Goal: Information Seeking & Learning: Learn about a topic

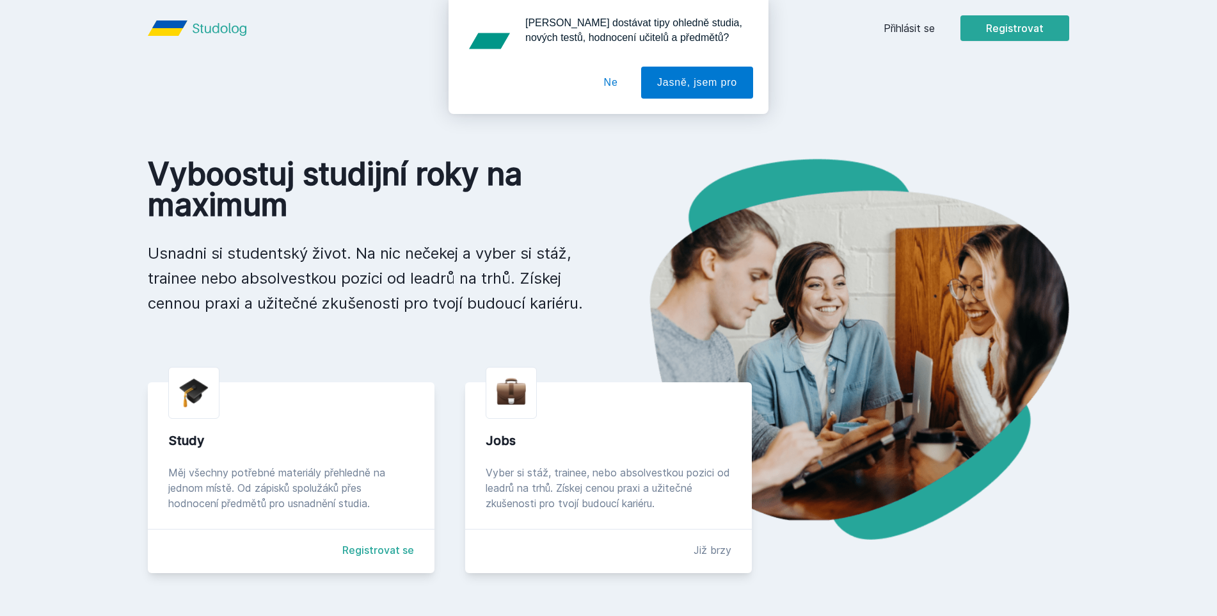
click at [374, 442] on div "Study" at bounding box center [291, 440] width 246 height 18
click at [195, 398] on img at bounding box center [193, 393] width 29 height 30
click at [620, 80] on button "Ne" at bounding box center [611, 83] width 46 height 32
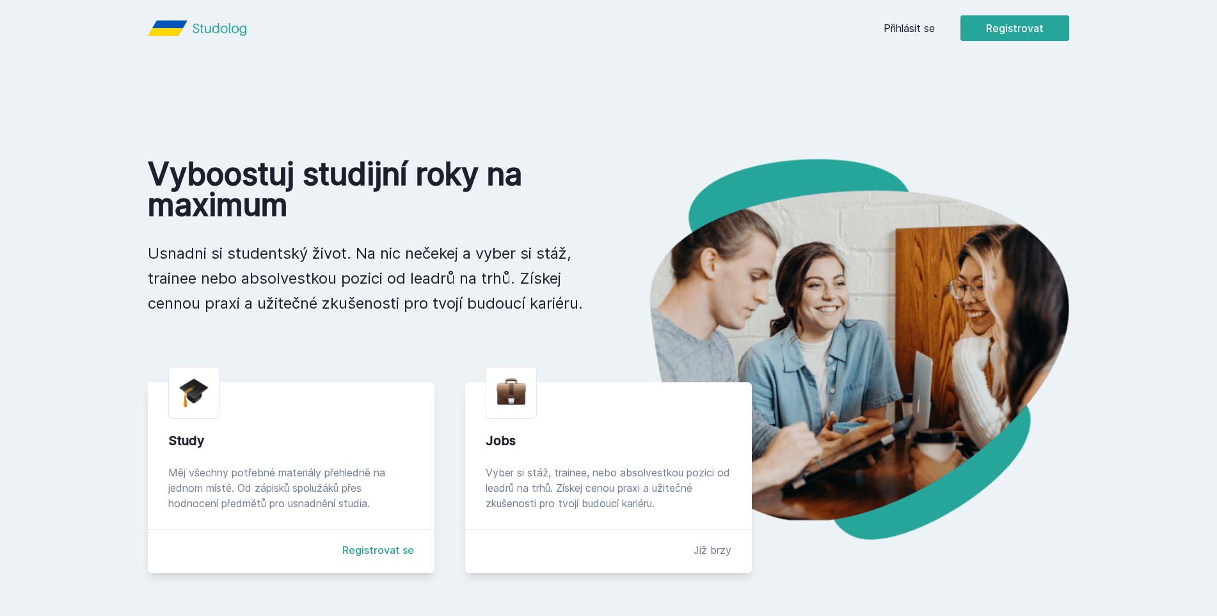
click at [376, 547] on link "Registrovat se" at bounding box center [378, 549] width 72 height 15
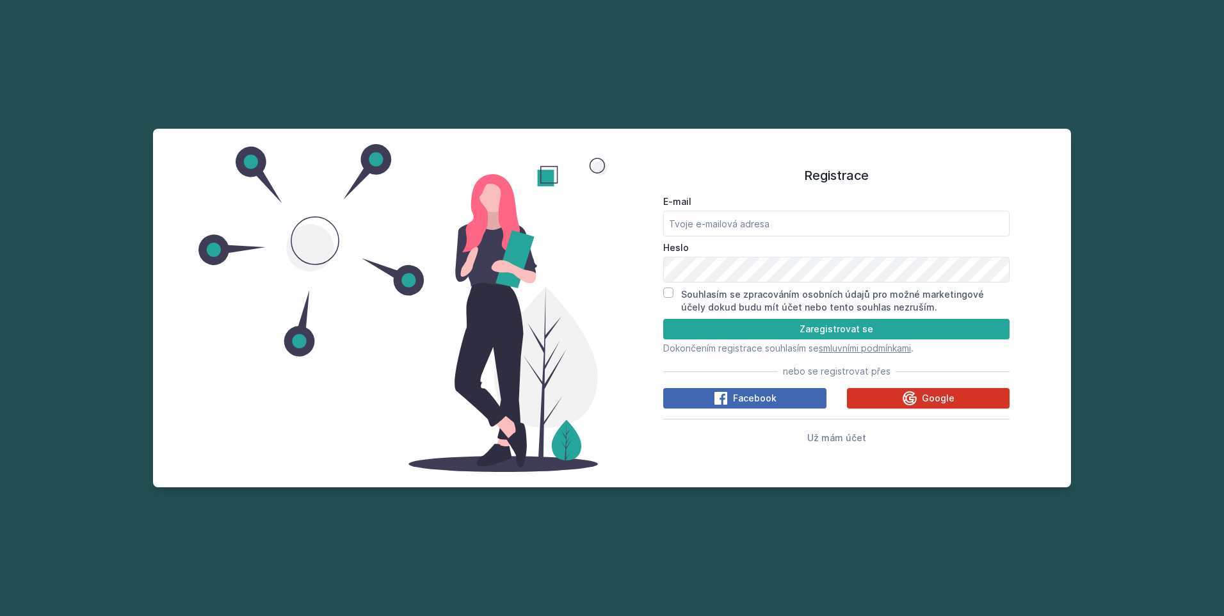
click at [917, 392] on icon at bounding box center [909, 397] width 15 height 15
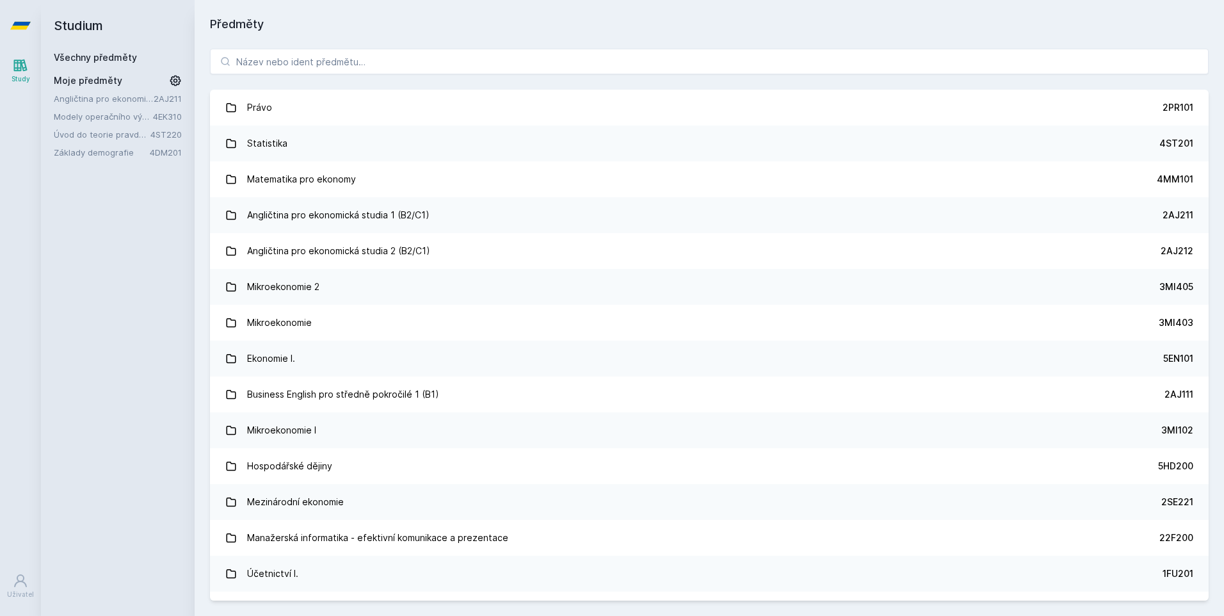
click at [90, 362] on div "Studium Všechny předměty Moje předměty Angličtina pro ekonomická studia 1 (B2/C…" at bounding box center [118, 308] width 154 height 616
click at [369, 55] on input "search" at bounding box center [709, 62] width 998 height 26
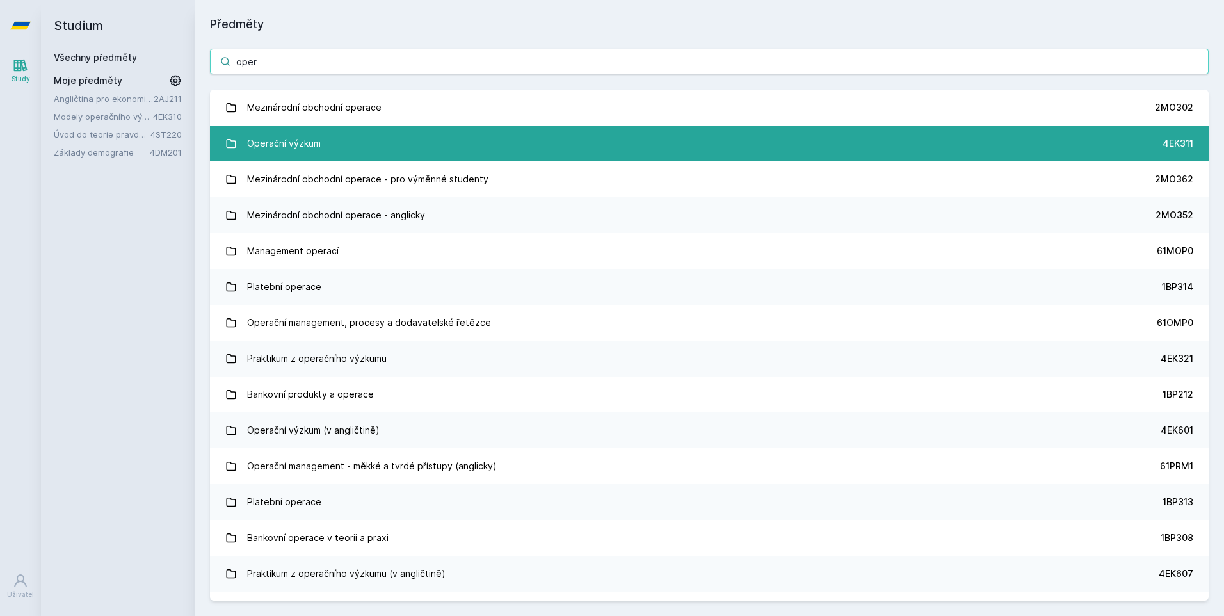
type input "oper"
click at [315, 137] on div "Operační výzkum" at bounding box center [284, 144] width 74 height 26
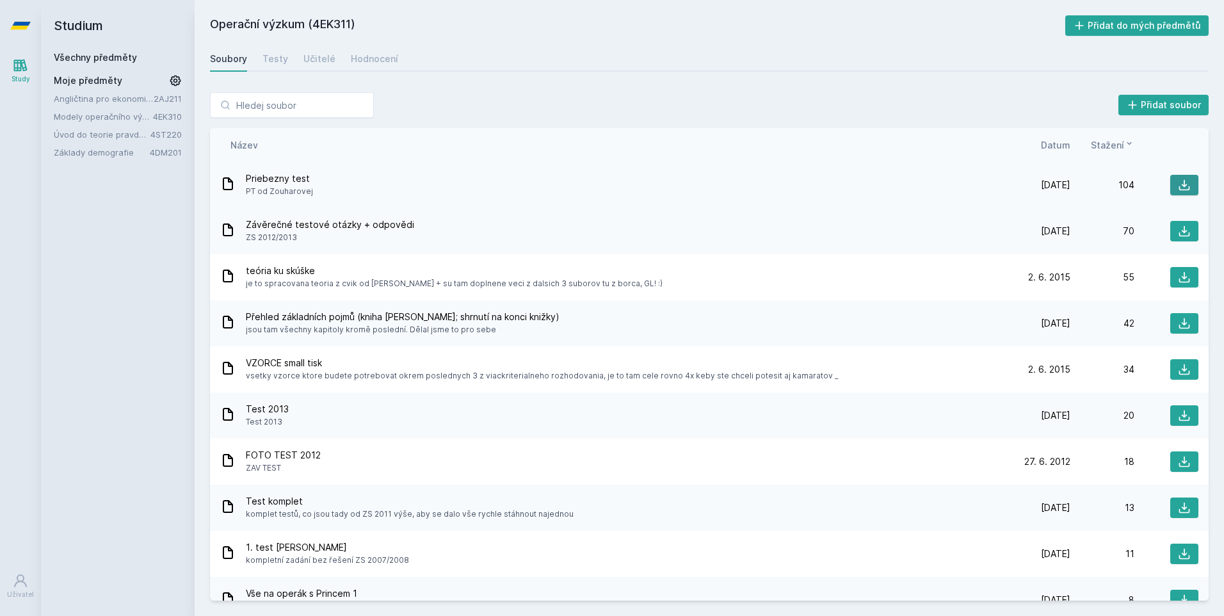
click at [1179, 184] on icon at bounding box center [1183, 185] width 13 height 13
click at [140, 407] on div "Studium Všechny předměty Moje předměty Angličtina pro ekonomická studia 1 (B2/C…" at bounding box center [118, 308] width 154 height 616
click at [1064, 143] on span "Datum" at bounding box center [1055, 144] width 29 height 13
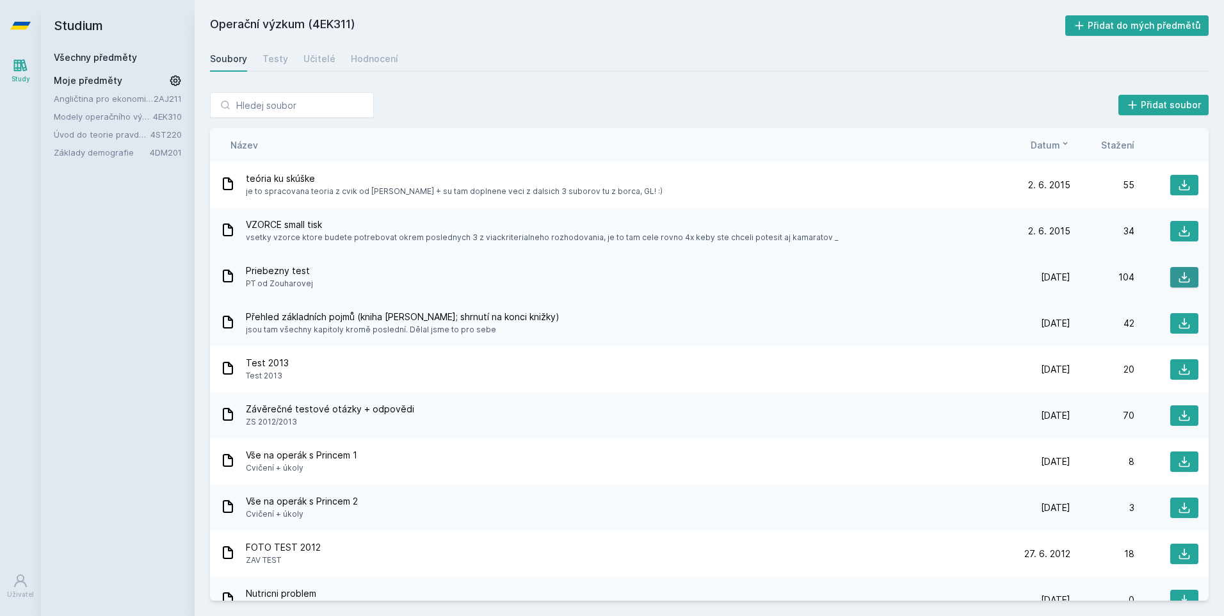
click at [1177, 275] on icon at bounding box center [1183, 277] width 13 height 13
click at [1177, 412] on icon at bounding box center [1183, 415] width 13 height 13
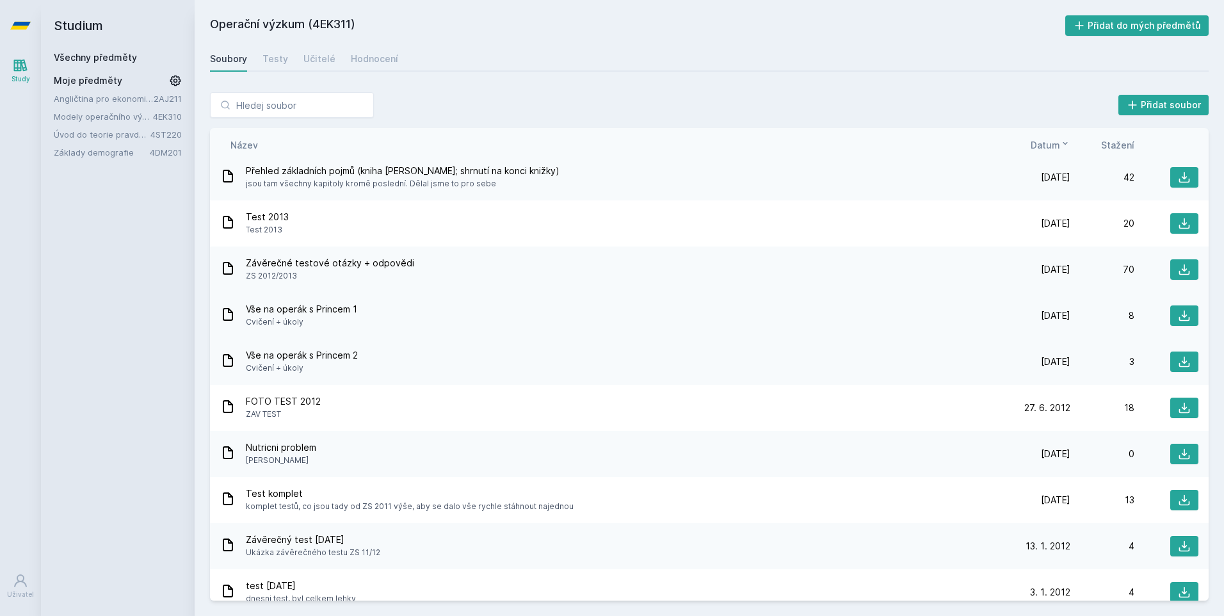
scroll to position [192, 0]
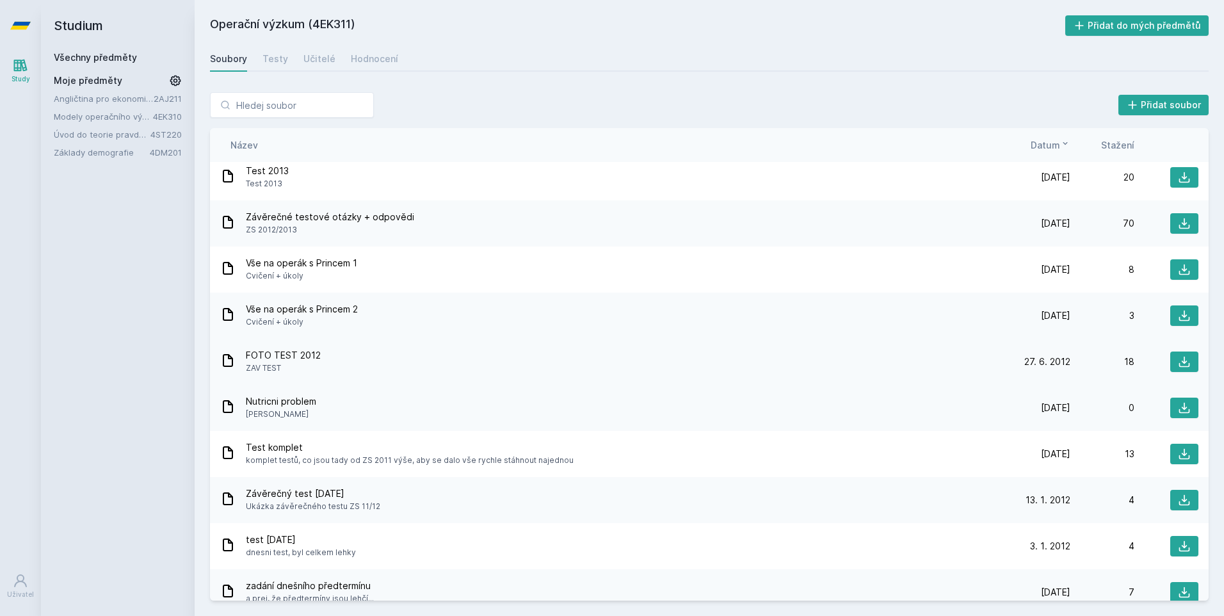
click at [349, 359] on div "FOTO TEST 2012 ZAV TEST" at bounding box center [613, 362] width 786 height 26
click at [1180, 363] on icon at bounding box center [1183, 361] width 13 height 13
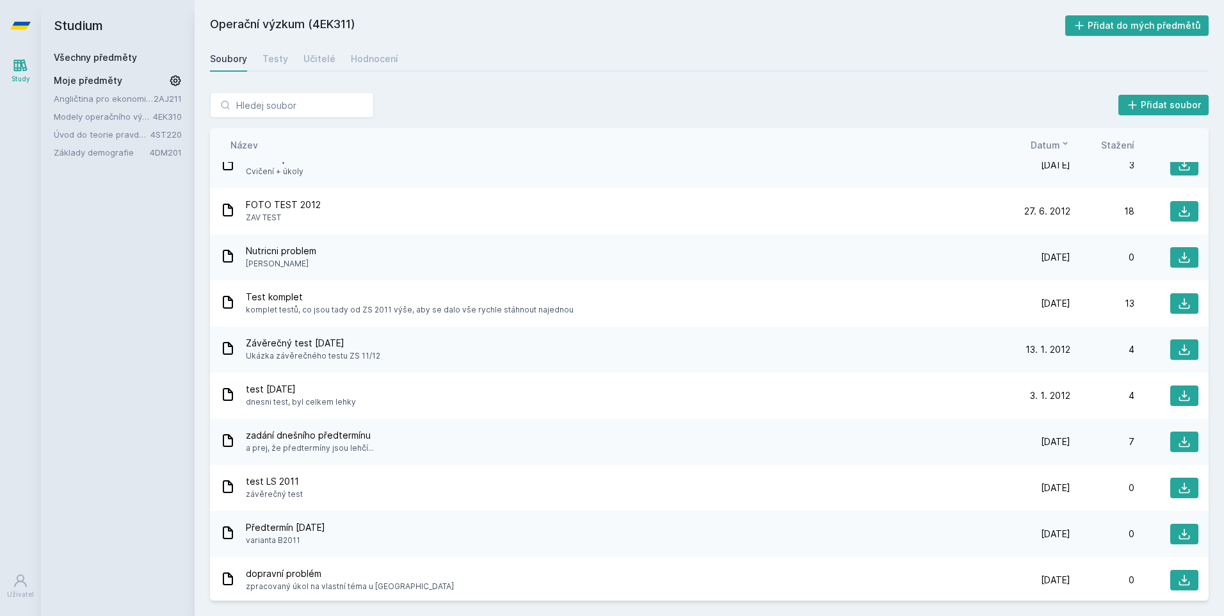
scroll to position [384, 0]
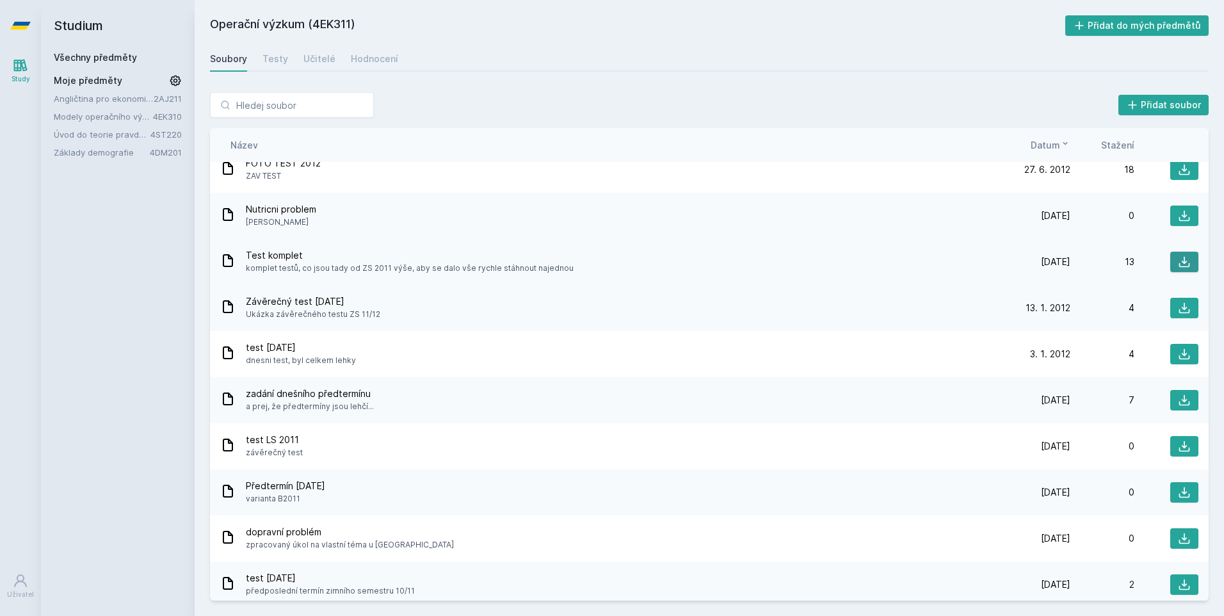
click at [1177, 262] on icon at bounding box center [1183, 261] width 13 height 13
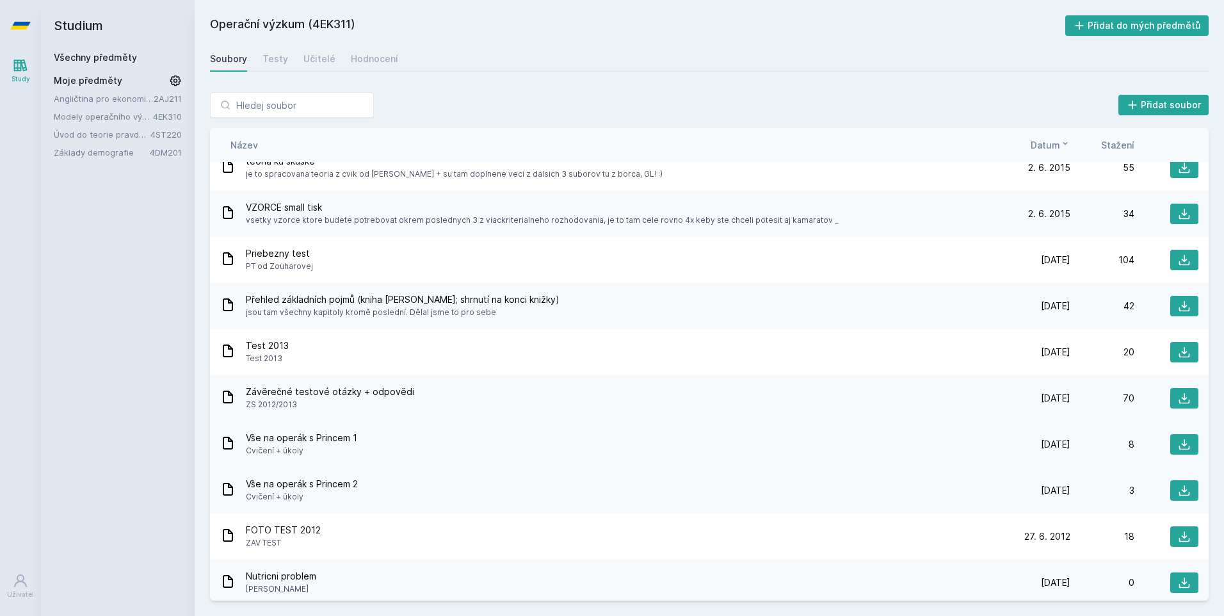
scroll to position [0, 0]
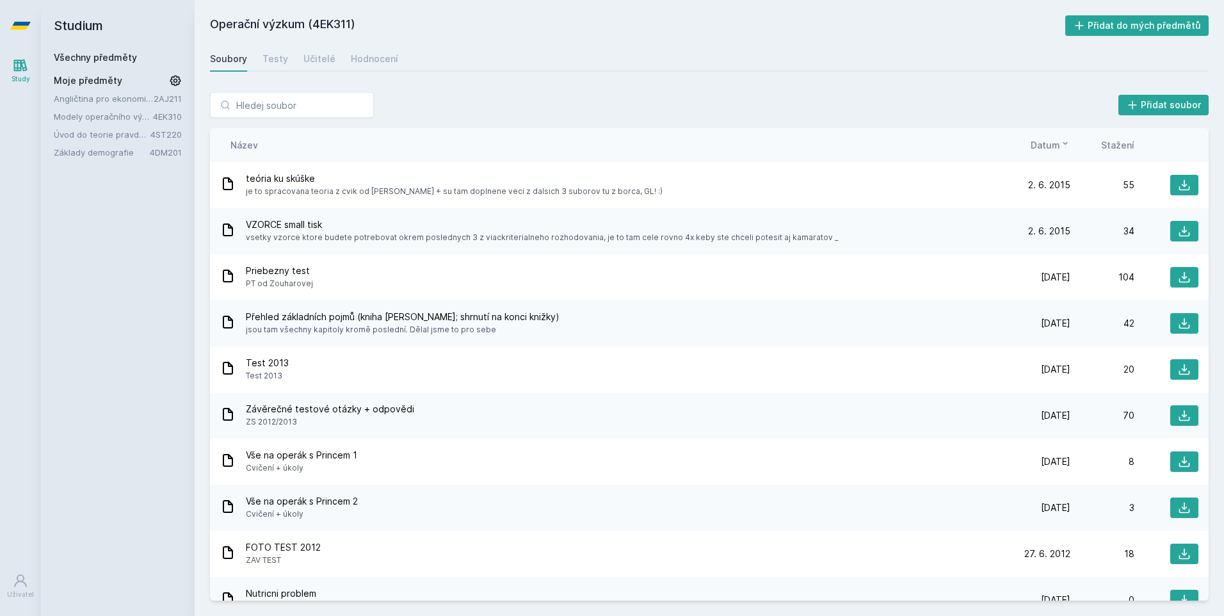
click at [743, 152] on div "Název Datum Stažení" at bounding box center [709, 145] width 998 height 34
click at [1177, 183] on icon at bounding box center [1183, 185] width 13 height 13
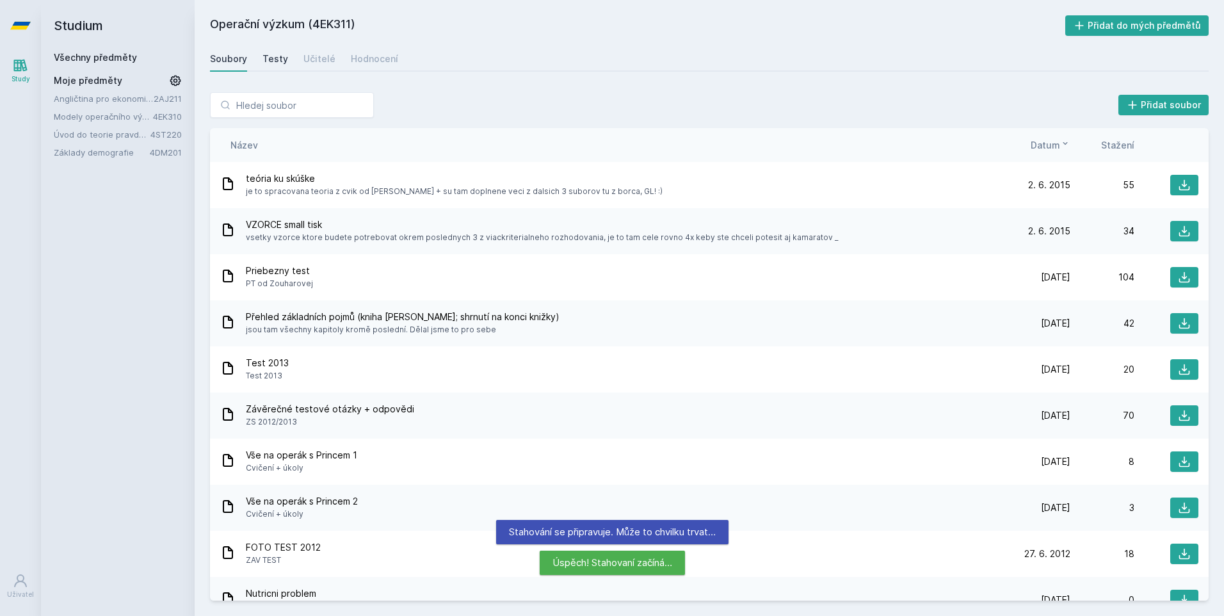
click at [276, 63] on div "Testy" at bounding box center [275, 58] width 26 height 13
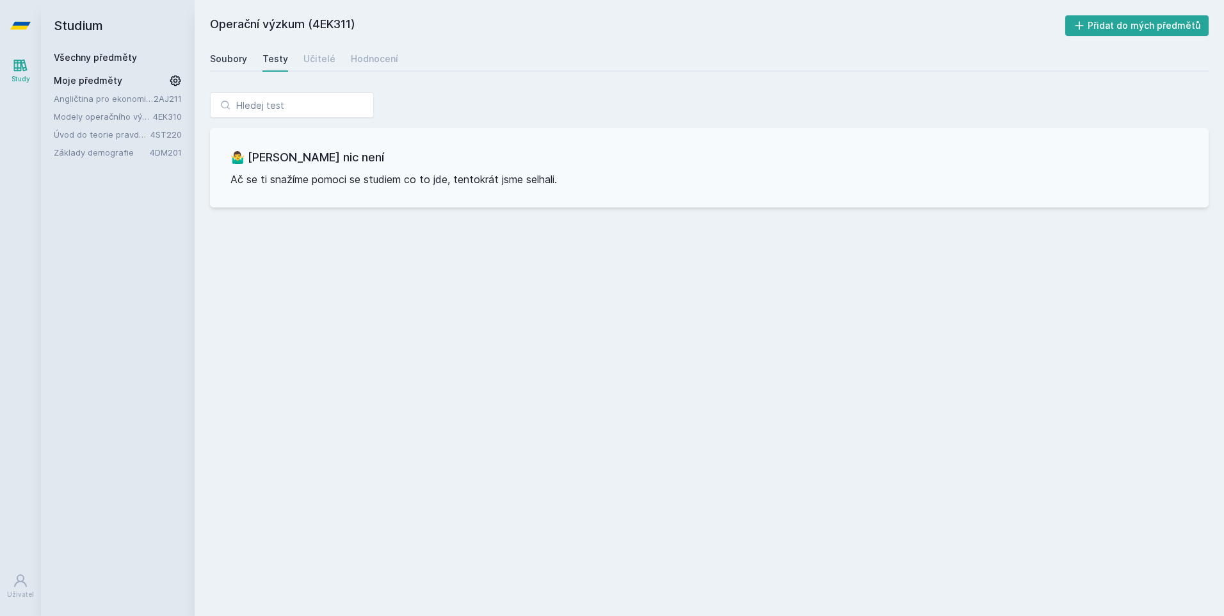
click at [243, 61] on div "Soubory" at bounding box center [228, 58] width 37 height 13
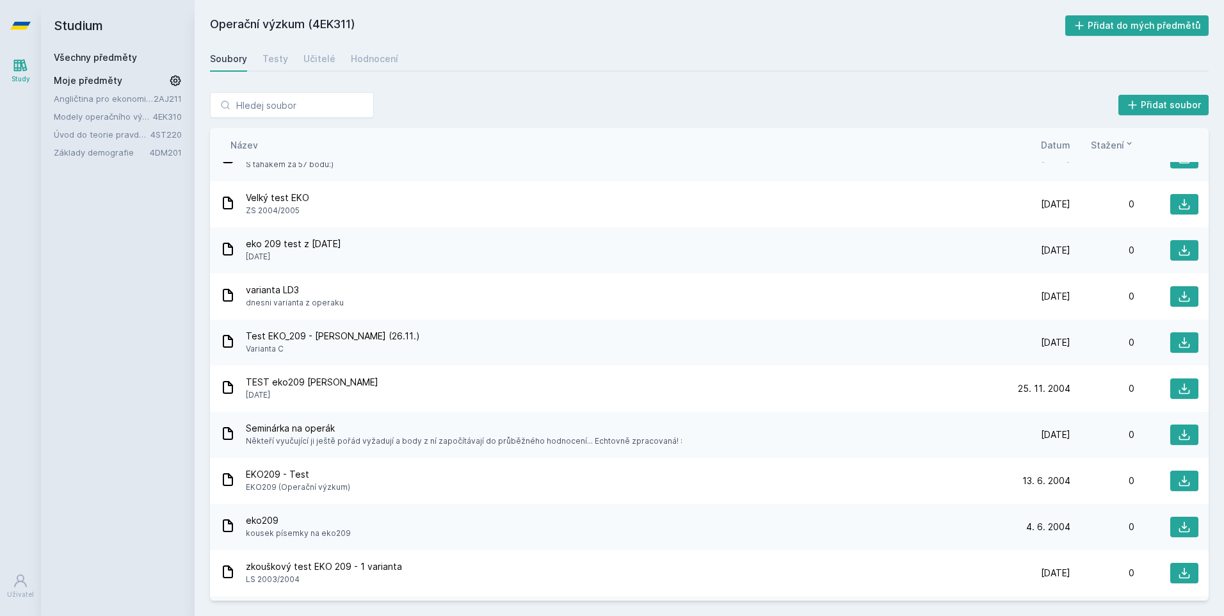
scroll to position [6191, 0]
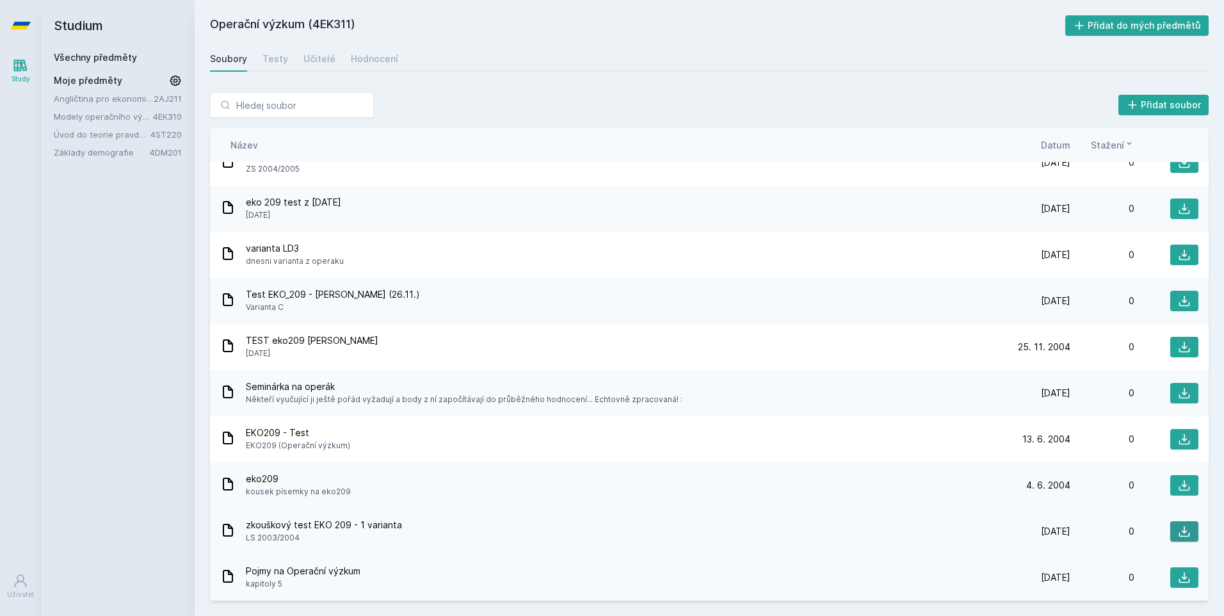
click at [1178, 528] on icon at bounding box center [1183, 531] width 13 height 13
click at [1177, 528] on icon at bounding box center [1183, 531] width 13 height 13
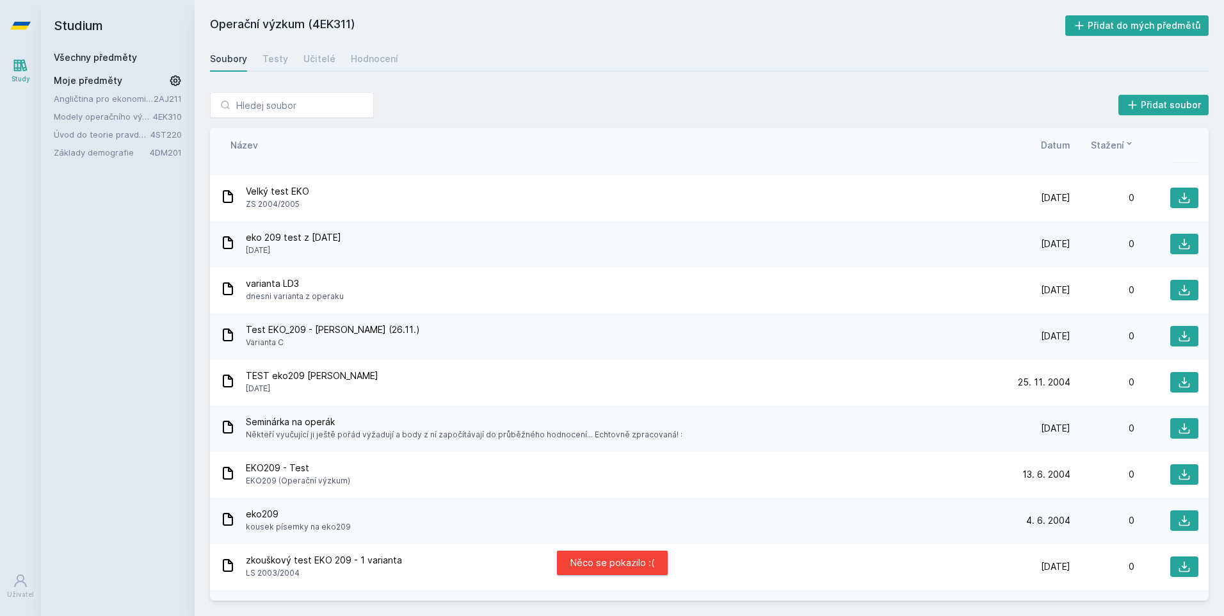
scroll to position [6127, 0]
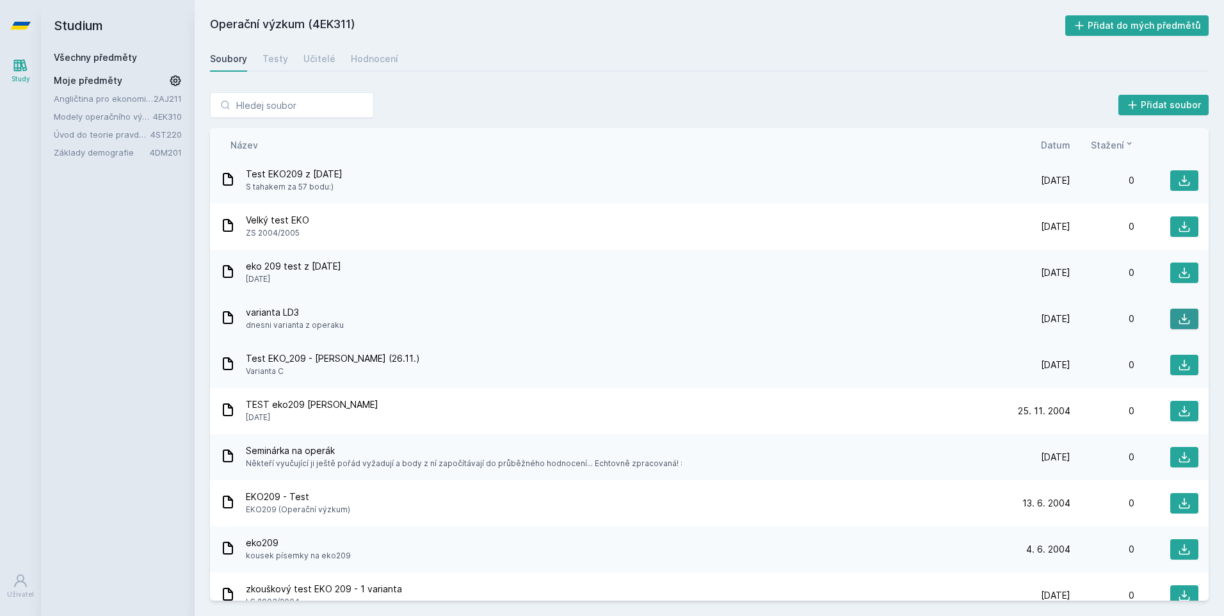
click at [1177, 317] on icon at bounding box center [1183, 318] width 13 height 13
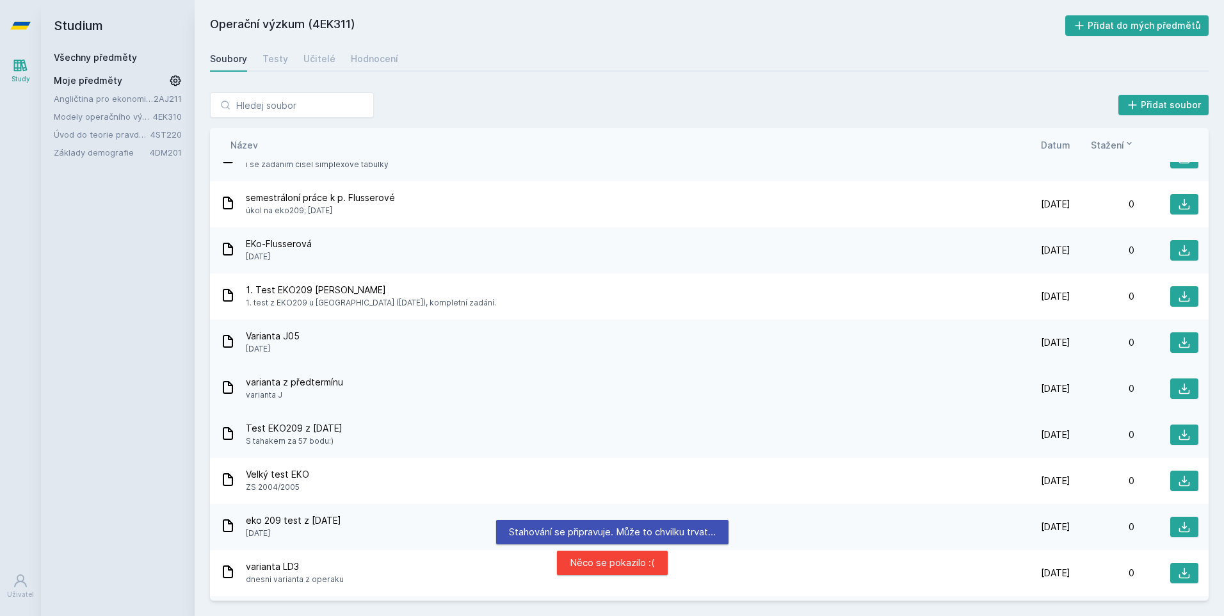
scroll to position [5871, 0]
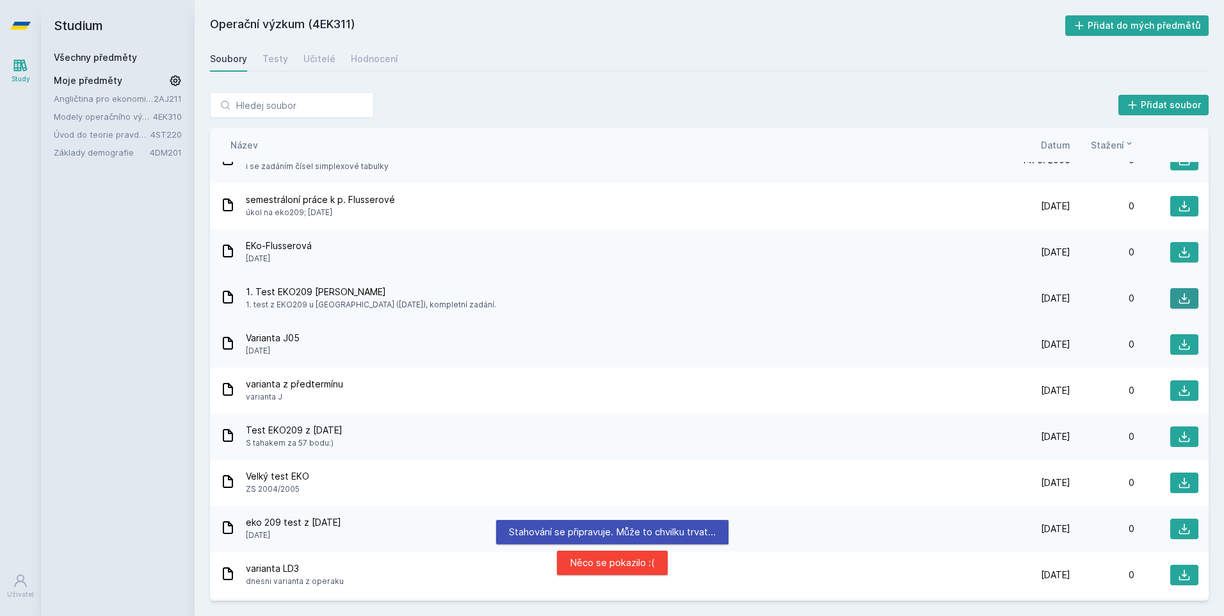
click at [1170, 300] on button at bounding box center [1184, 298] width 28 height 20
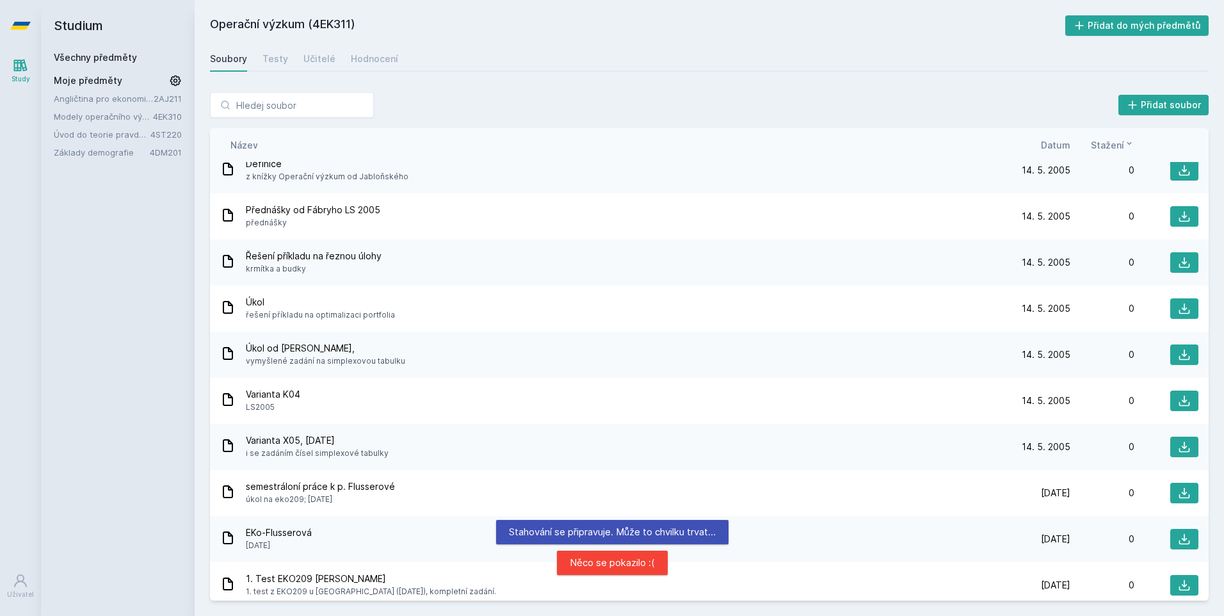
scroll to position [5552, 0]
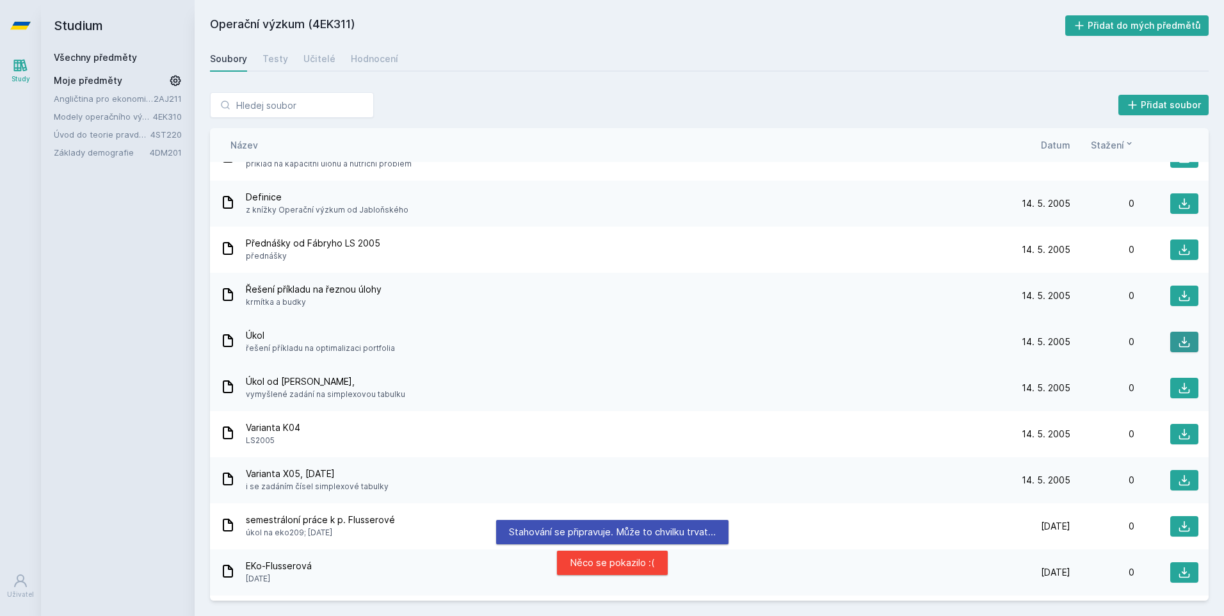
click at [1188, 334] on button at bounding box center [1184, 341] width 28 height 20
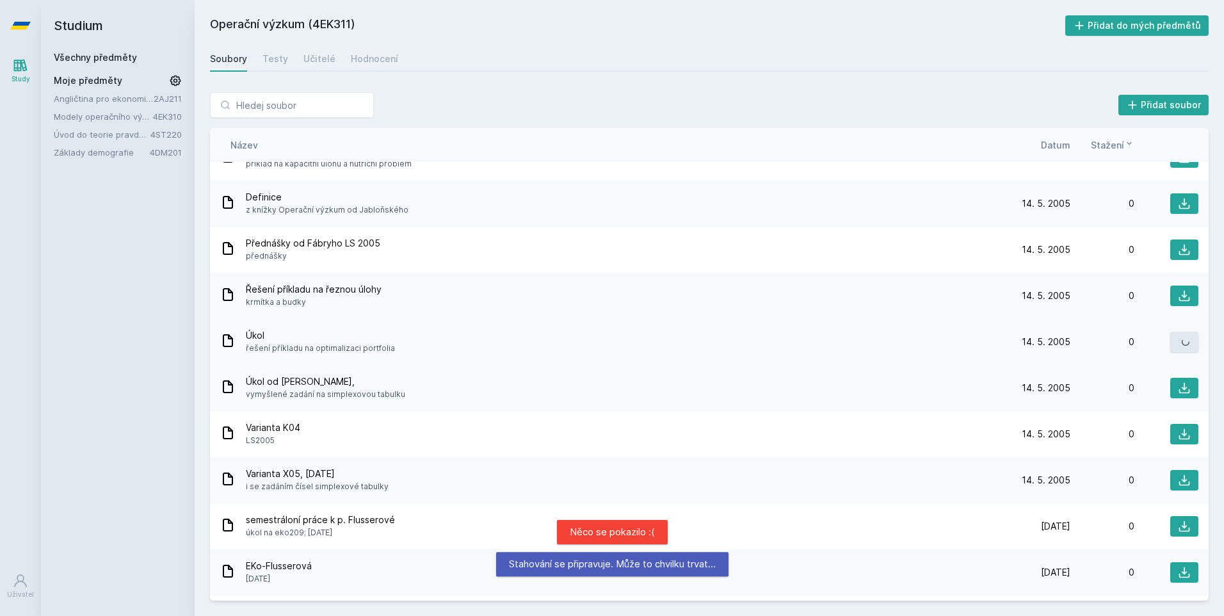
click at [1185, 339] on button at bounding box center [1184, 341] width 28 height 20
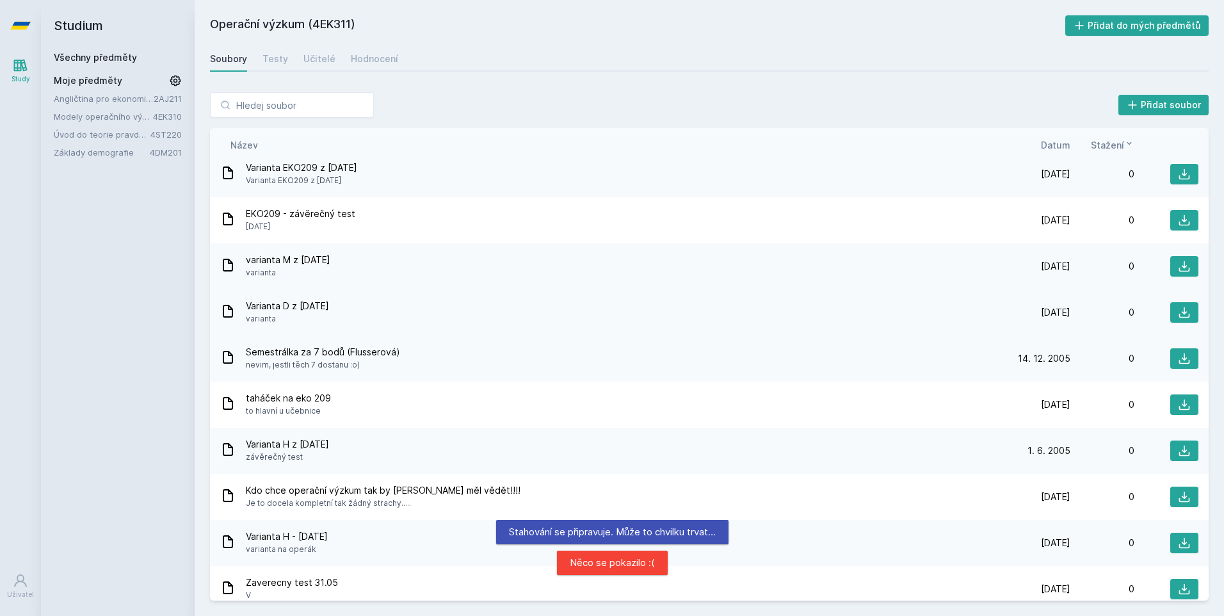
scroll to position [4912, 0]
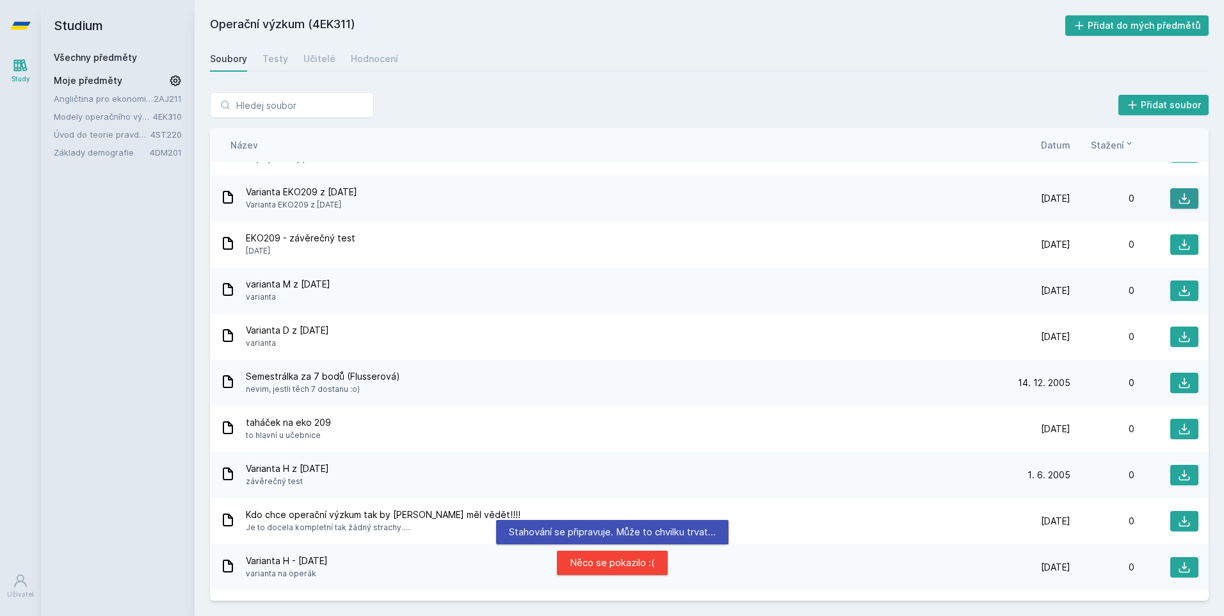
click at [1177, 195] on icon at bounding box center [1183, 198] width 13 height 13
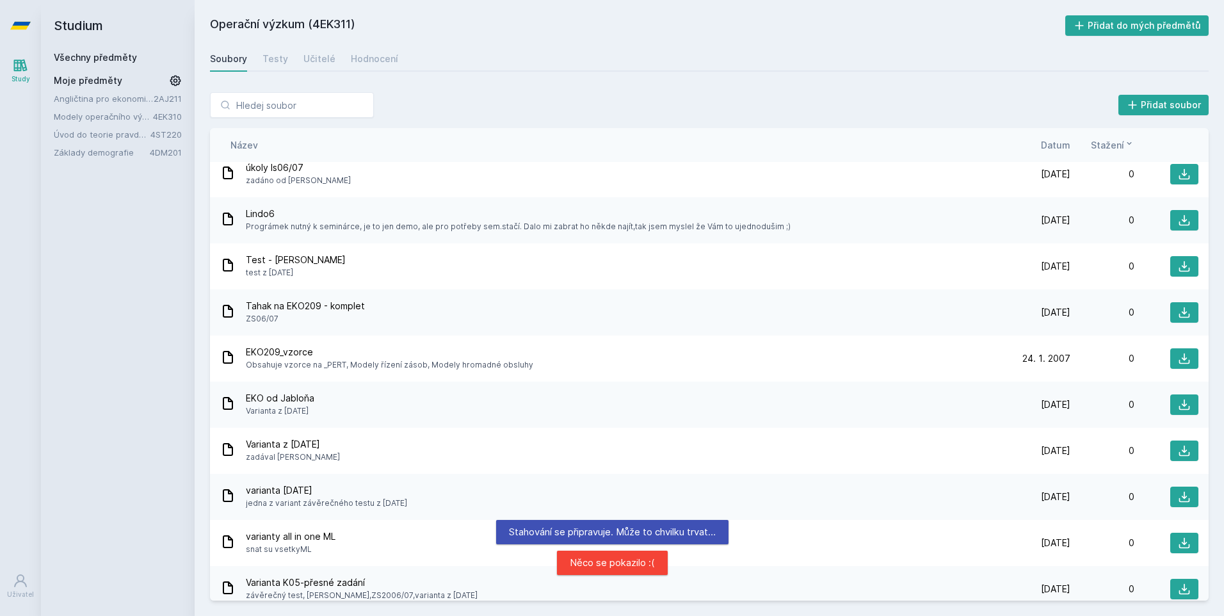
scroll to position [3504, 0]
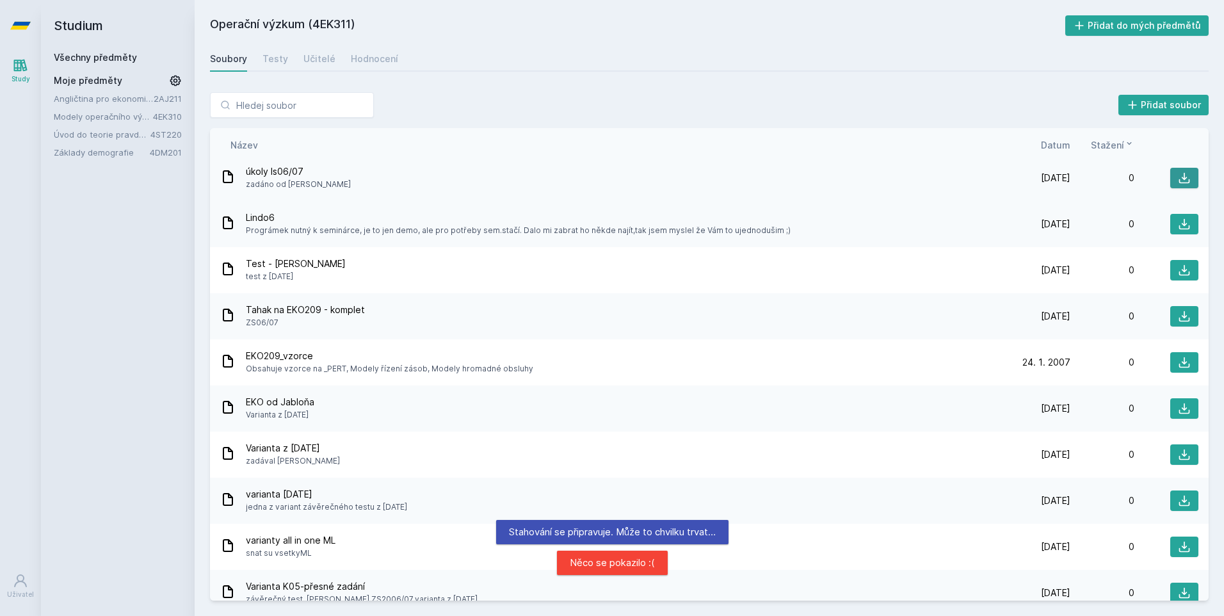
click at [1174, 187] on button at bounding box center [1184, 178] width 28 height 20
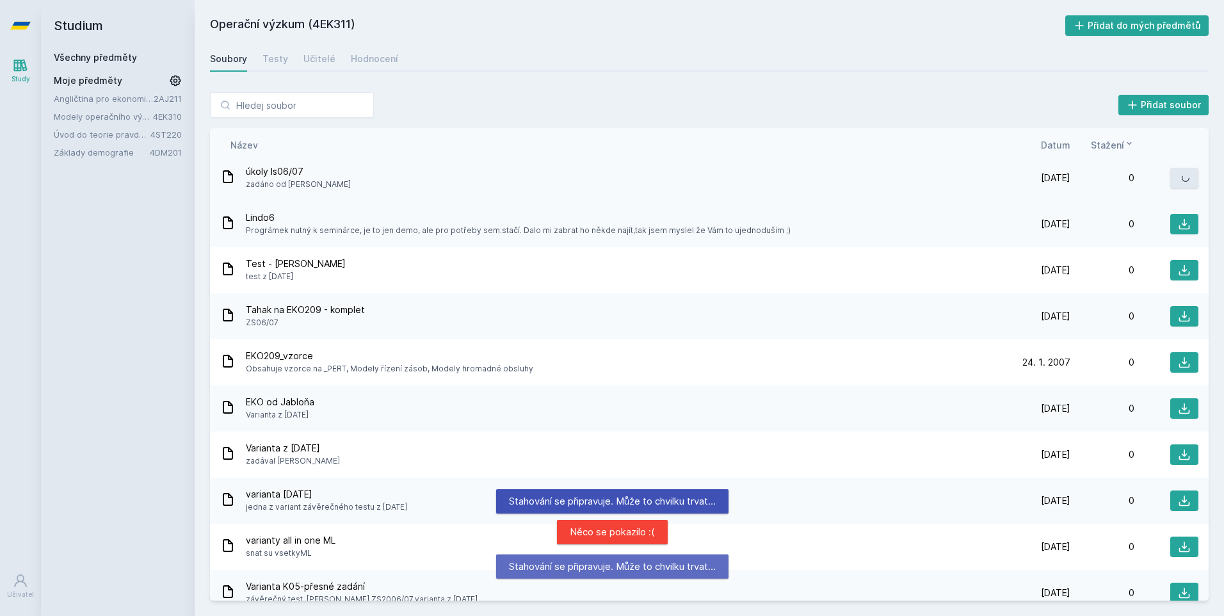
click at [1177, 182] on button at bounding box center [1184, 178] width 28 height 20
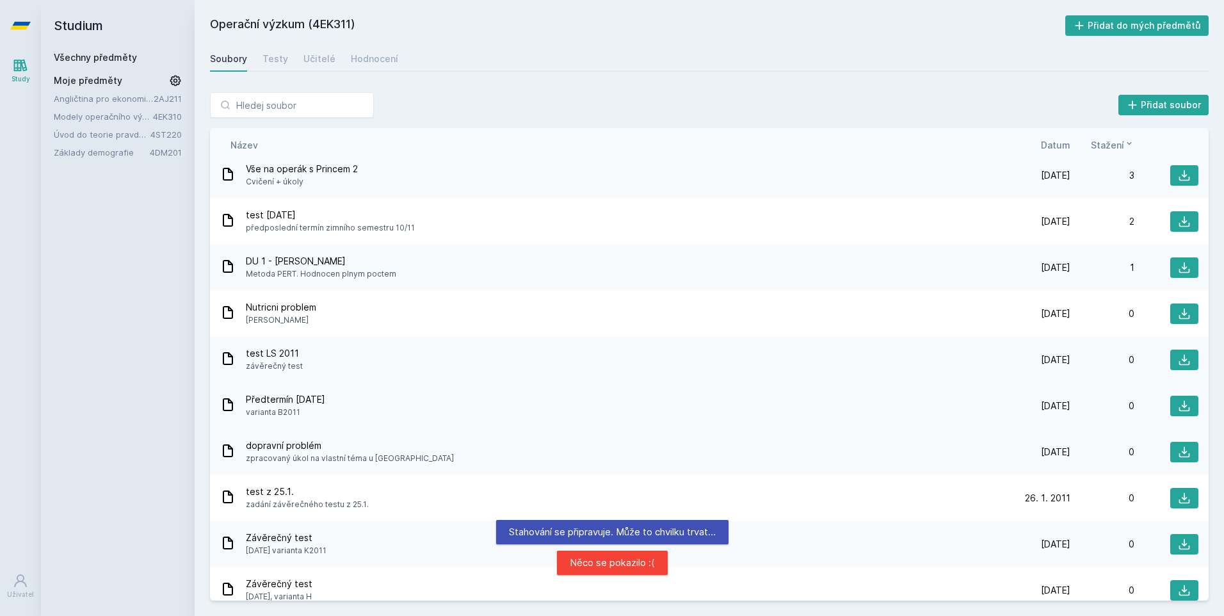
scroll to position [624, 0]
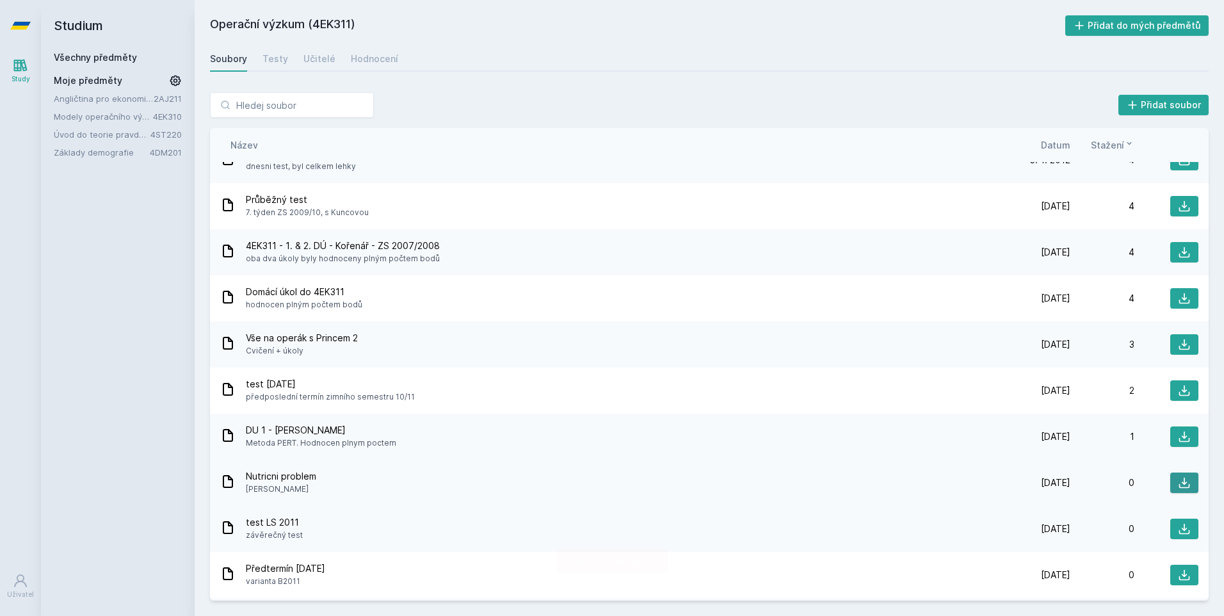
click at [1177, 481] on icon at bounding box center [1183, 482] width 13 height 13
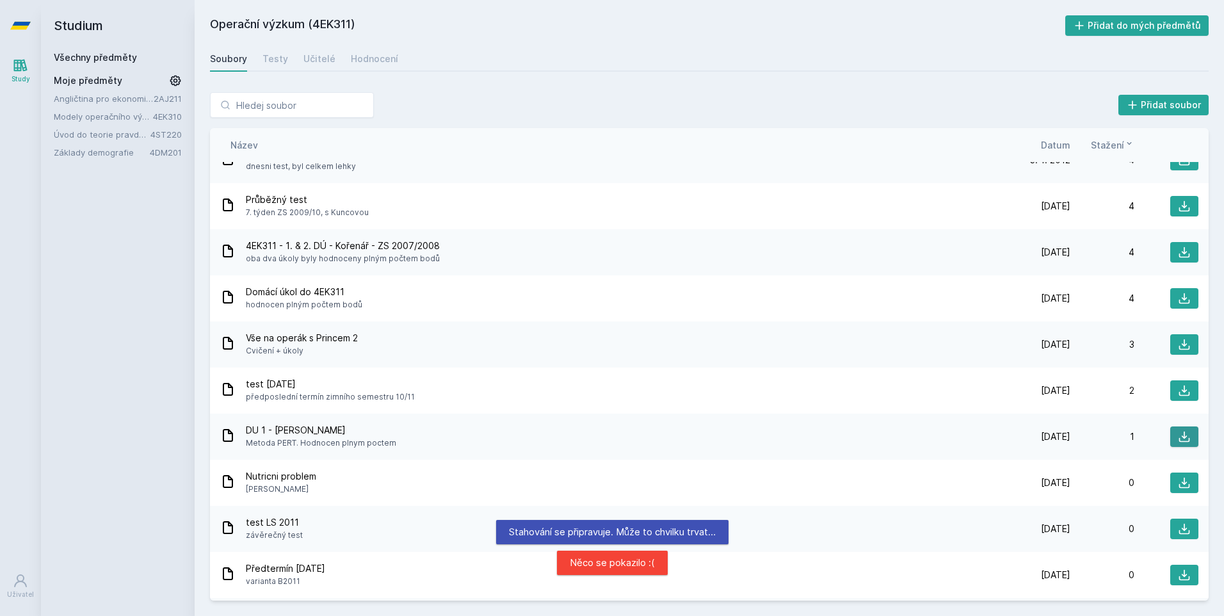
click at [1181, 435] on icon at bounding box center [1183, 436] width 13 height 13
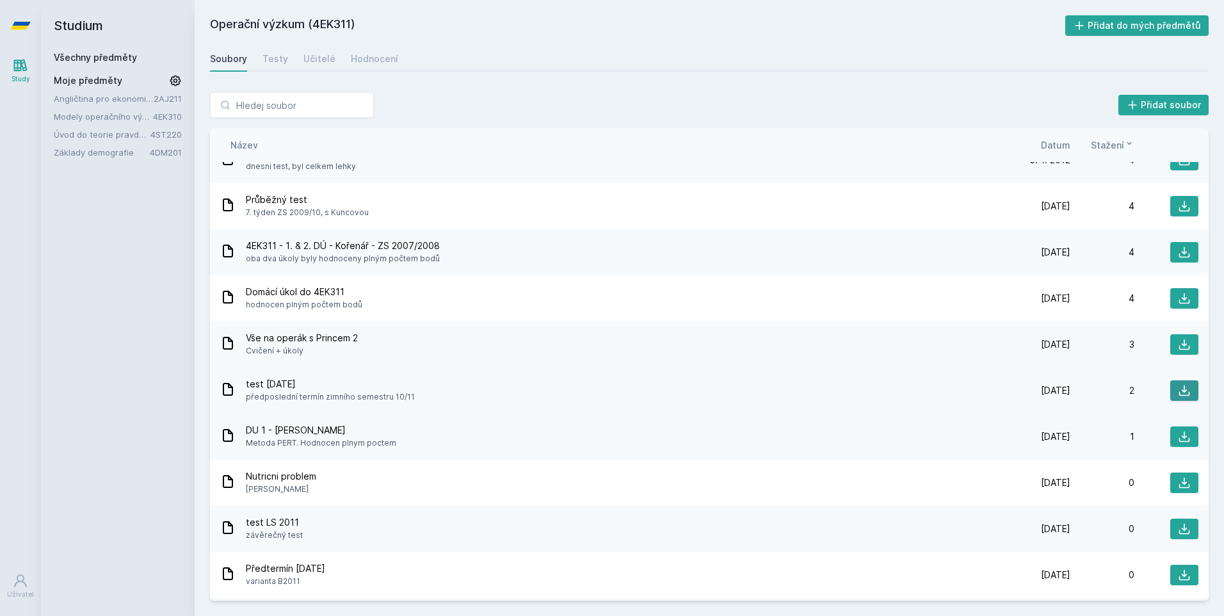
click at [1170, 388] on button at bounding box center [1184, 390] width 28 height 20
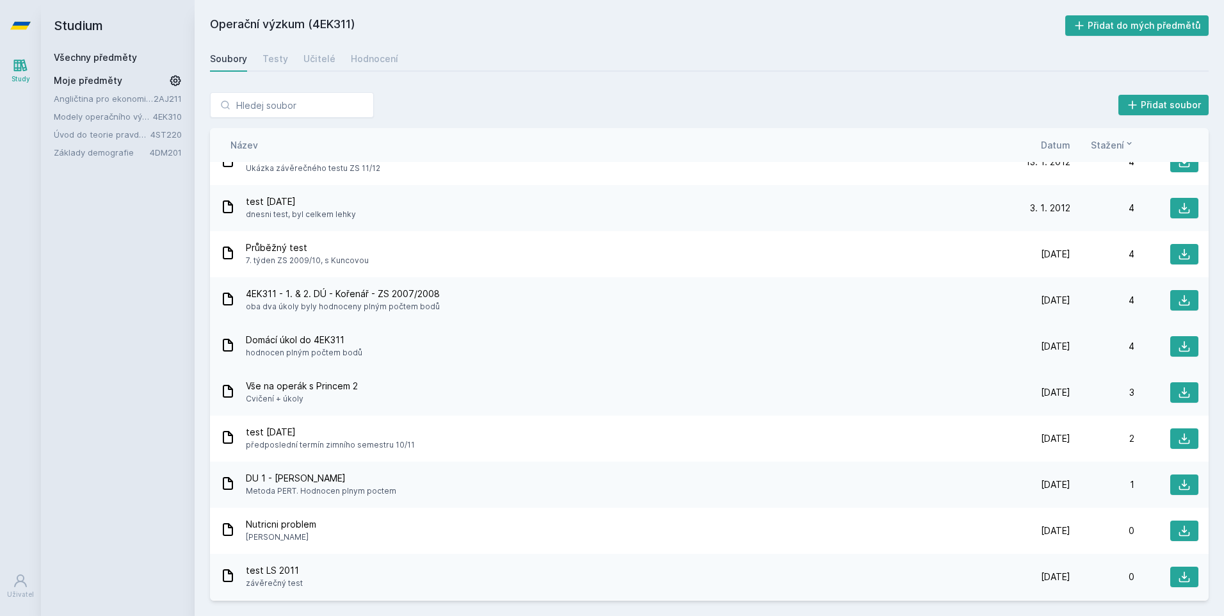
scroll to position [496, 0]
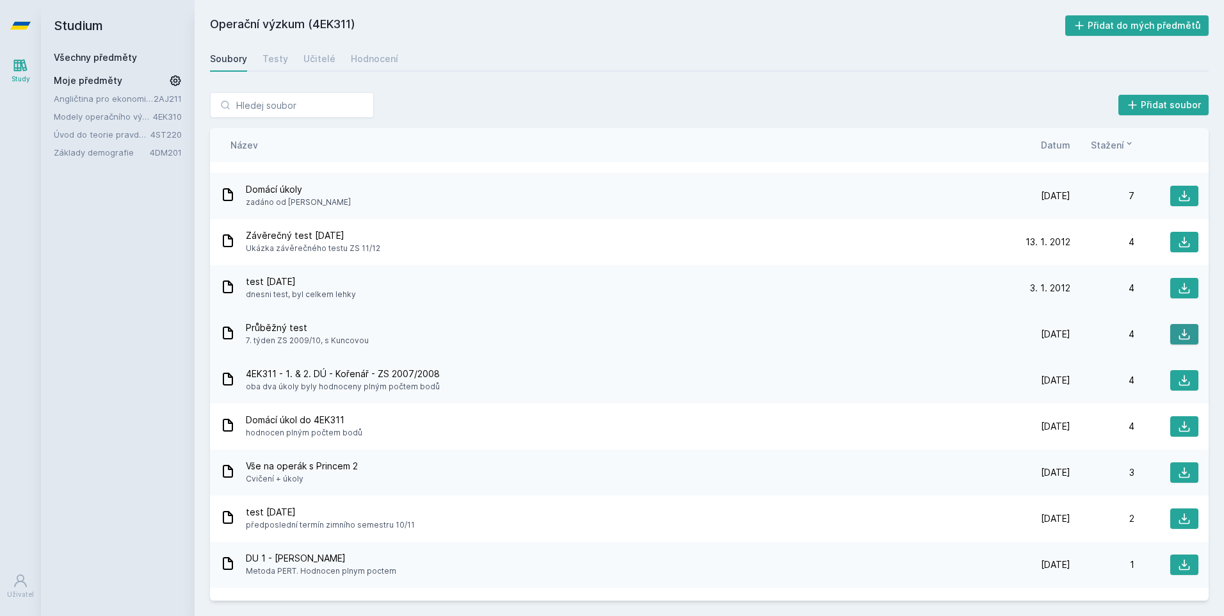
click at [1170, 330] on button at bounding box center [1184, 334] width 28 height 20
